Goal: Task Accomplishment & Management: Manage account settings

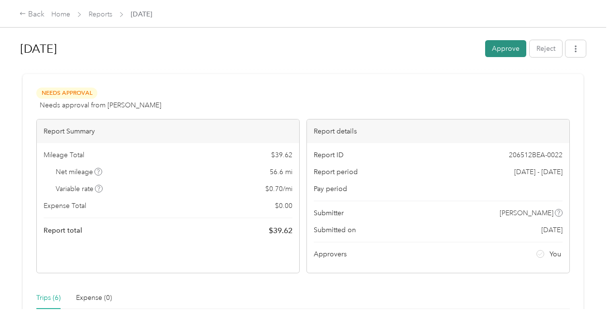
click at [503, 46] on button "Approve" at bounding box center [505, 48] width 41 height 17
click at [505, 46] on button "Approve" at bounding box center [505, 48] width 41 height 17
